Goal: Task Accomplishment & Management: Manage account settings

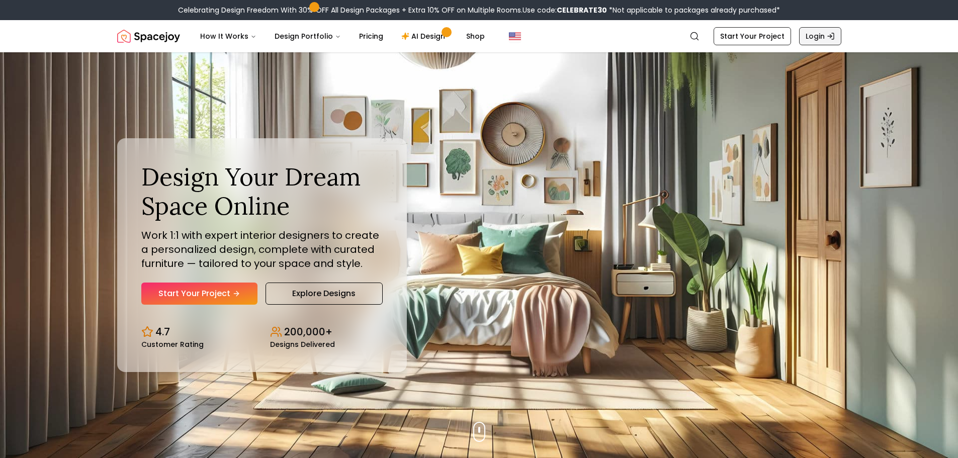
click at [827, 35] on icon "Global" at bounding box center [830, 36] width 8 height 8
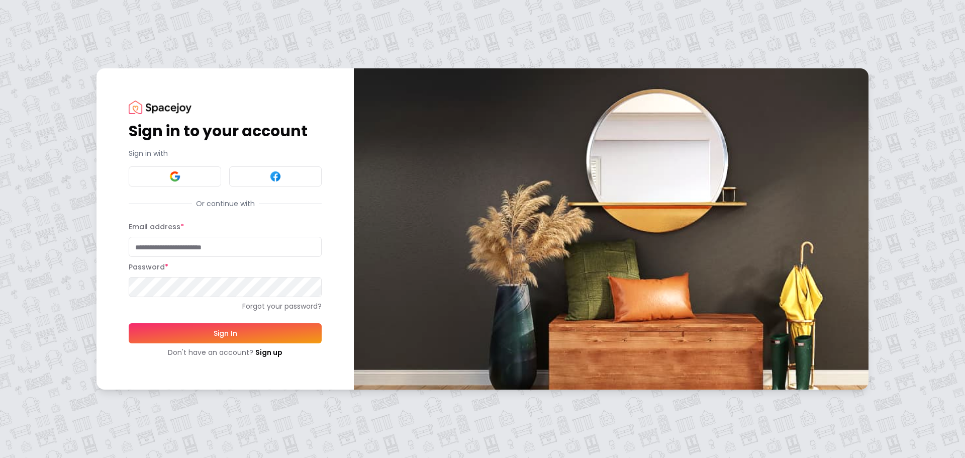
type input "**********"
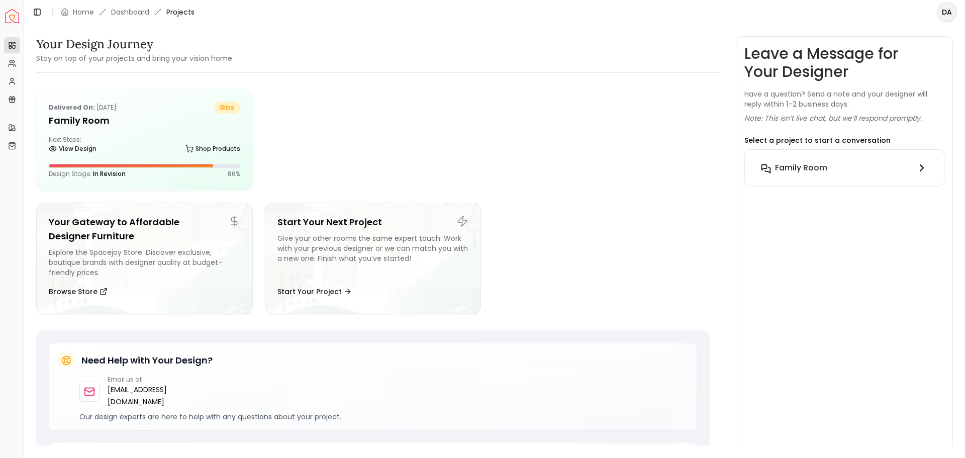
click at [923, 167] on icon at bounding box center [921, 168] width 3 height 6
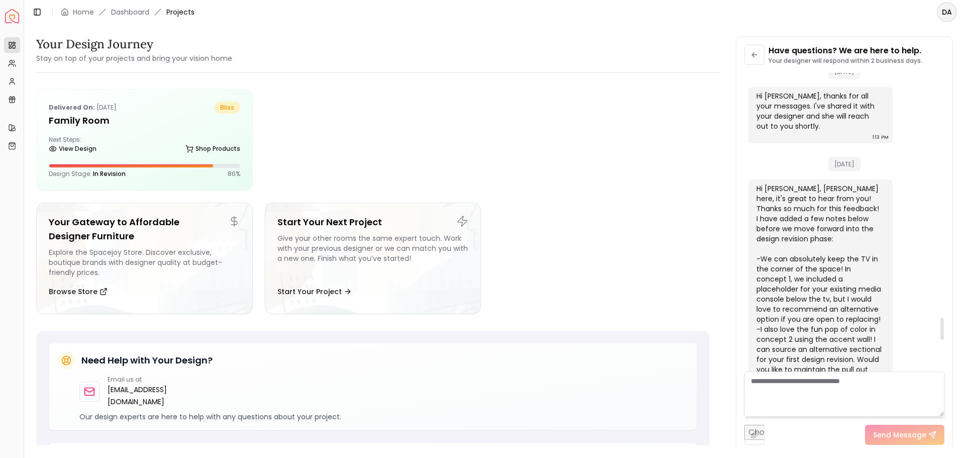
scroll to position [3019, 0]
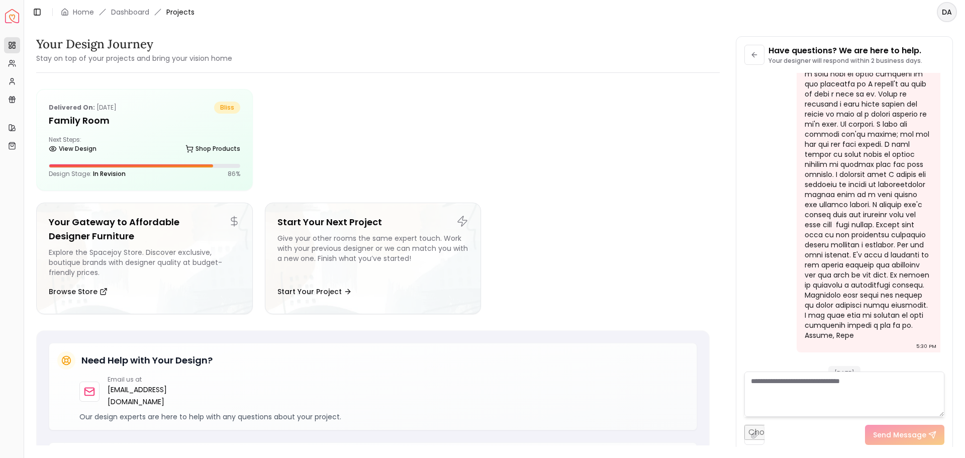
click at [953, 9] on html "Spacejoy Dashboard Overview Projects My Referrals My Profile Gift Card Balance …" at bounding box center [482, 229] width 965 height 458
click at [850, 64] on div "Log out" at bounding box center [901, 72] width 108 height 16
